Goal: Transaction & Acquisition: Purchase product/service

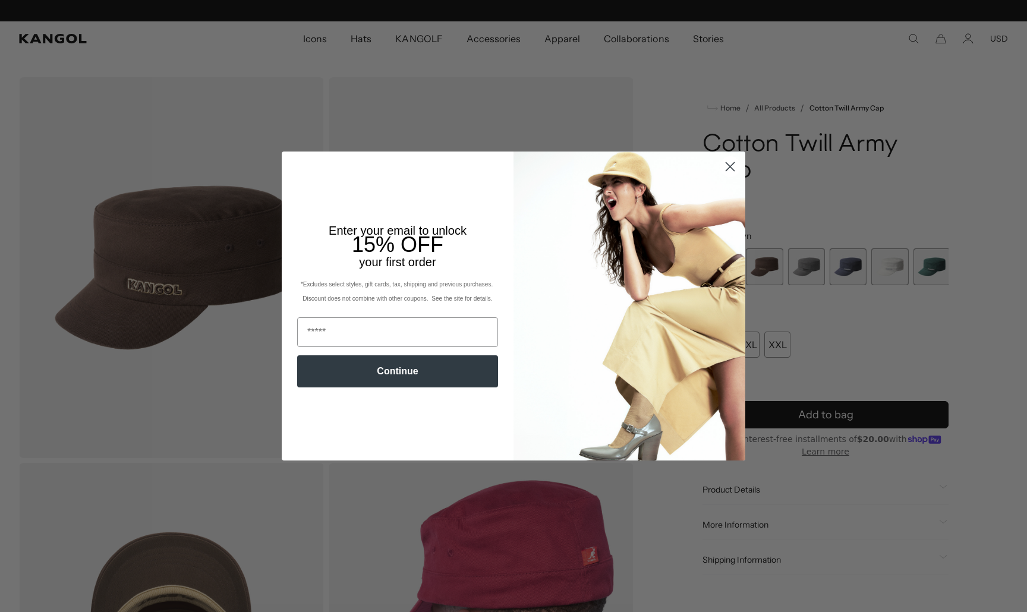
scroll to position [0, 245]
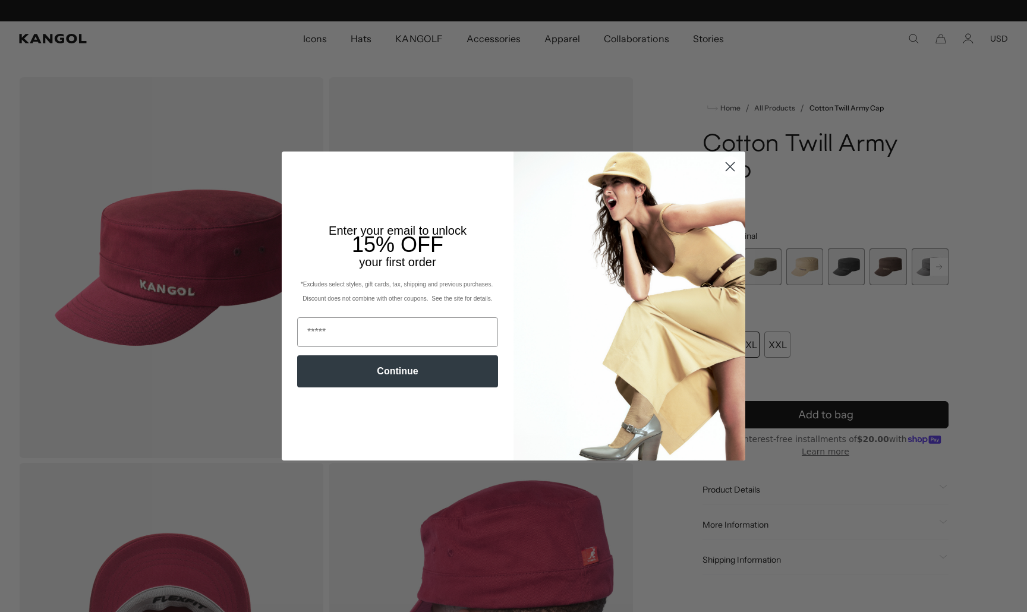
scroll to position [0, 245]
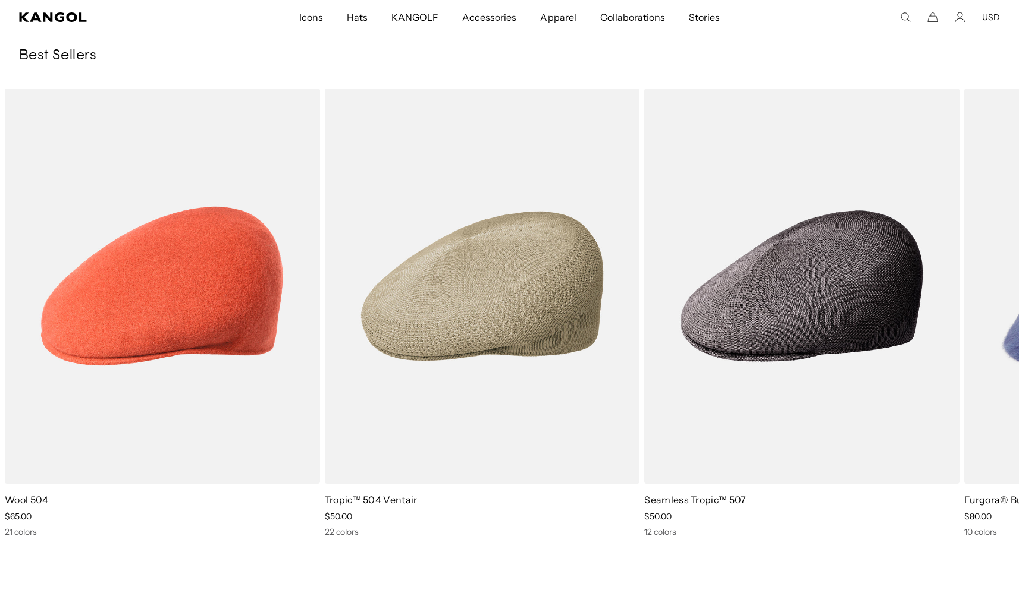
scroll to position [0, 245]
